Goal: Navigation & Orientation: Find specific page/section

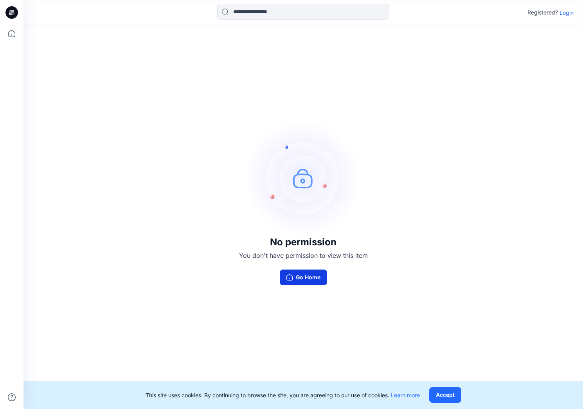
click at [304, 278] on button "Go Home" at bounding box center [303, 278] width 47 height 16
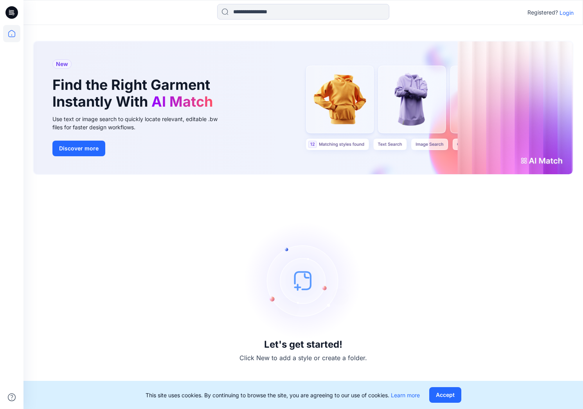
click at [567, 14] on p "Login" at bounding box center [566, 13] width 14 height 8
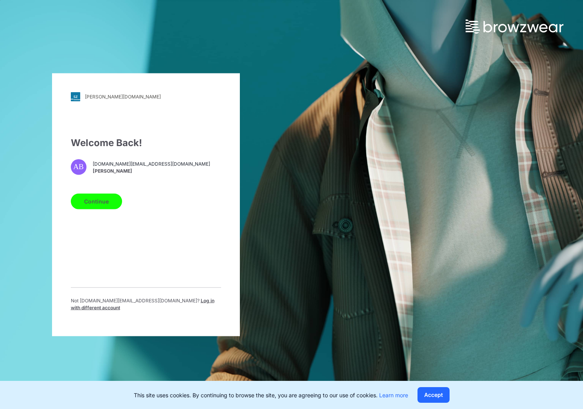
click at [90, 209] on button "Continue" at bounding box center [96, 202] width 51 height 16
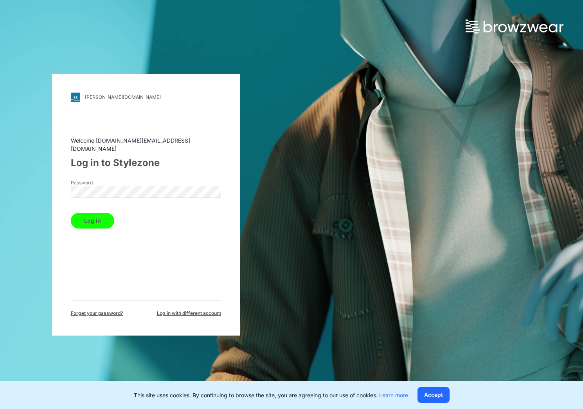
click at [71, 213] on button "Log in" at bounding box center [92, 221] width 43 height 16
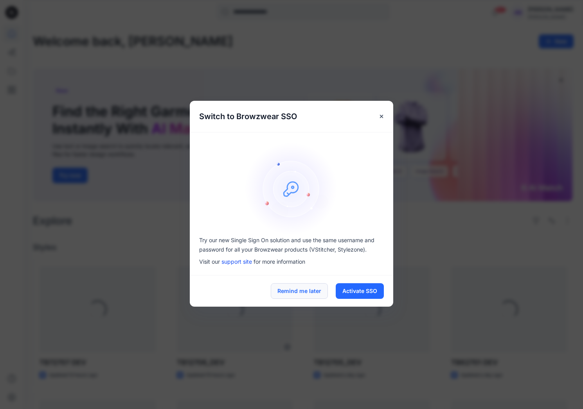
click at [304, 293] on button "Remind me later" at bounding box center [299, 292] width 57 height 16
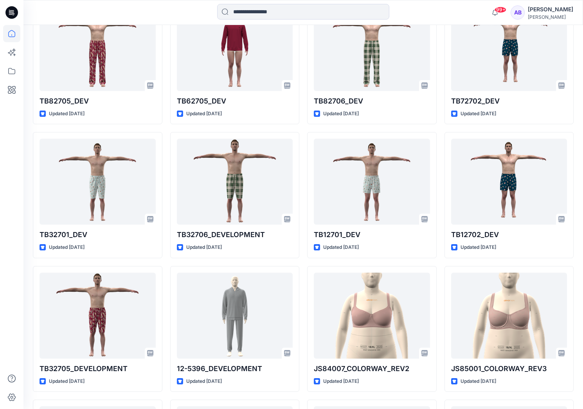
scroll to position [528, 0]
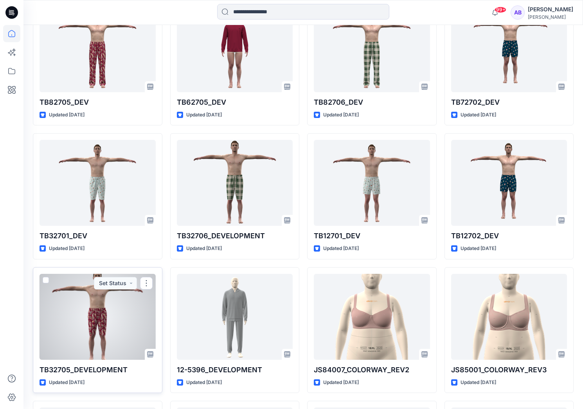
click at [105, 318] on div at bounding box center [98, 317] width 116 height 86
